Goal: Task Accomplishment & Management: Complete application form

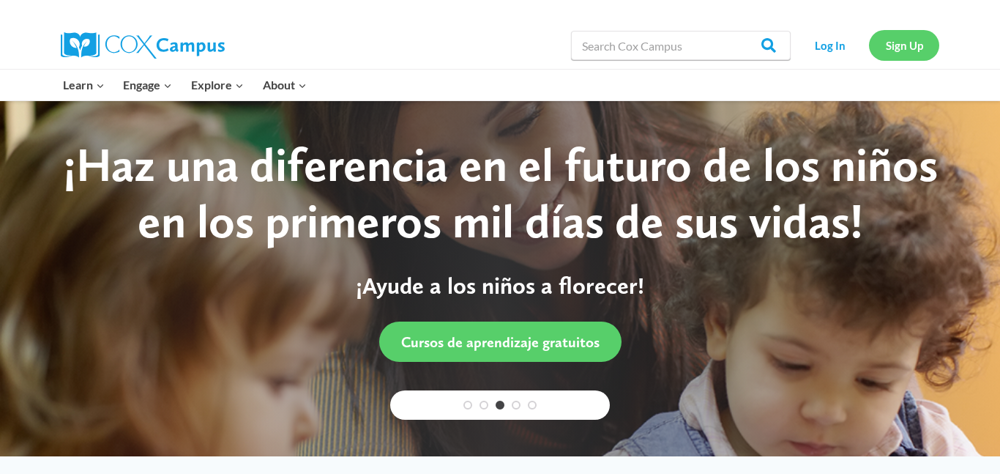
click at [895, 39] on link "Sign Up" at bounding box center [904, 45] width 70 height 30
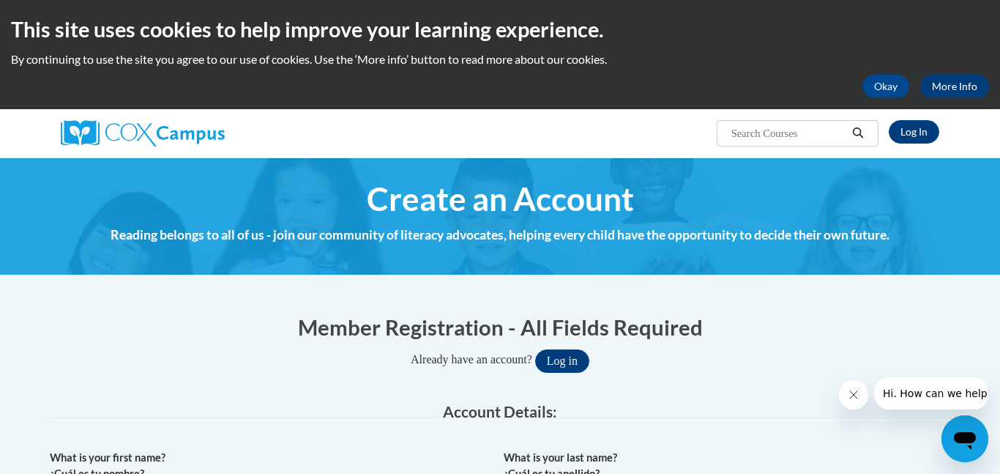
click at [803, 193] on h1 "Create an Account" at bounding box center [500, 198] width 901 height 39
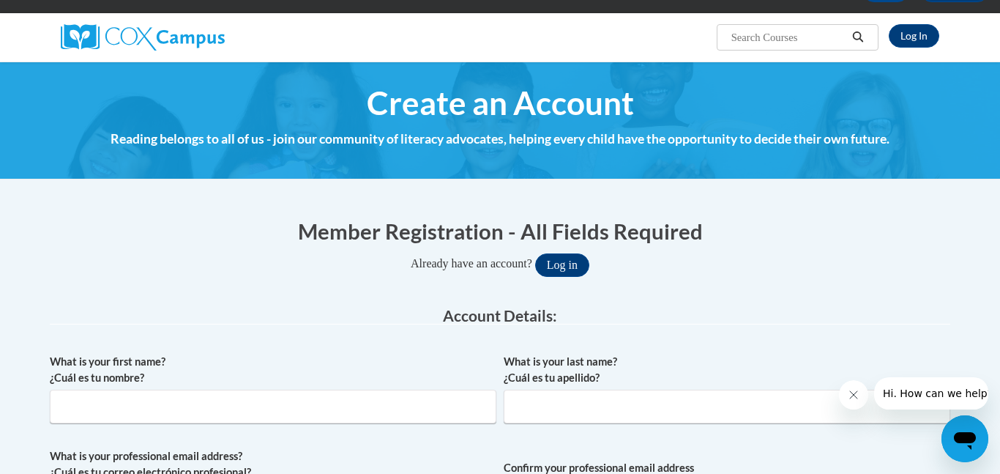
scroll to position [99, 0]
